Goal: Navigation & Orientation: Find specific page/section

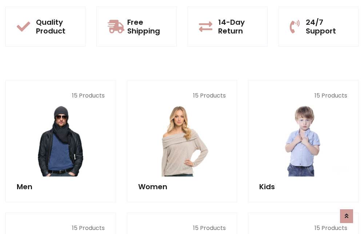
scroll to position [629, 0]
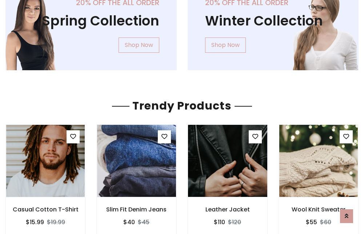
click at [227, 161] on img at bounding box center [227, 160] width 94 height 174
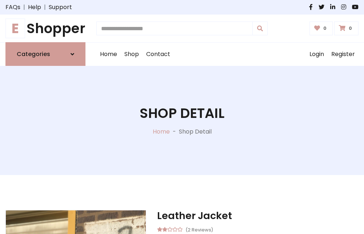
click at [45, 28] on h1 "E Shopper" at bounding box center [45, 28] width 80 height 16
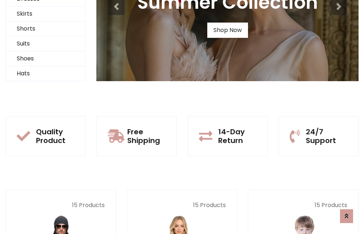
scroll to position [70, 0]
